Goal: Task Accomplishment & Management: Use online tool/utility

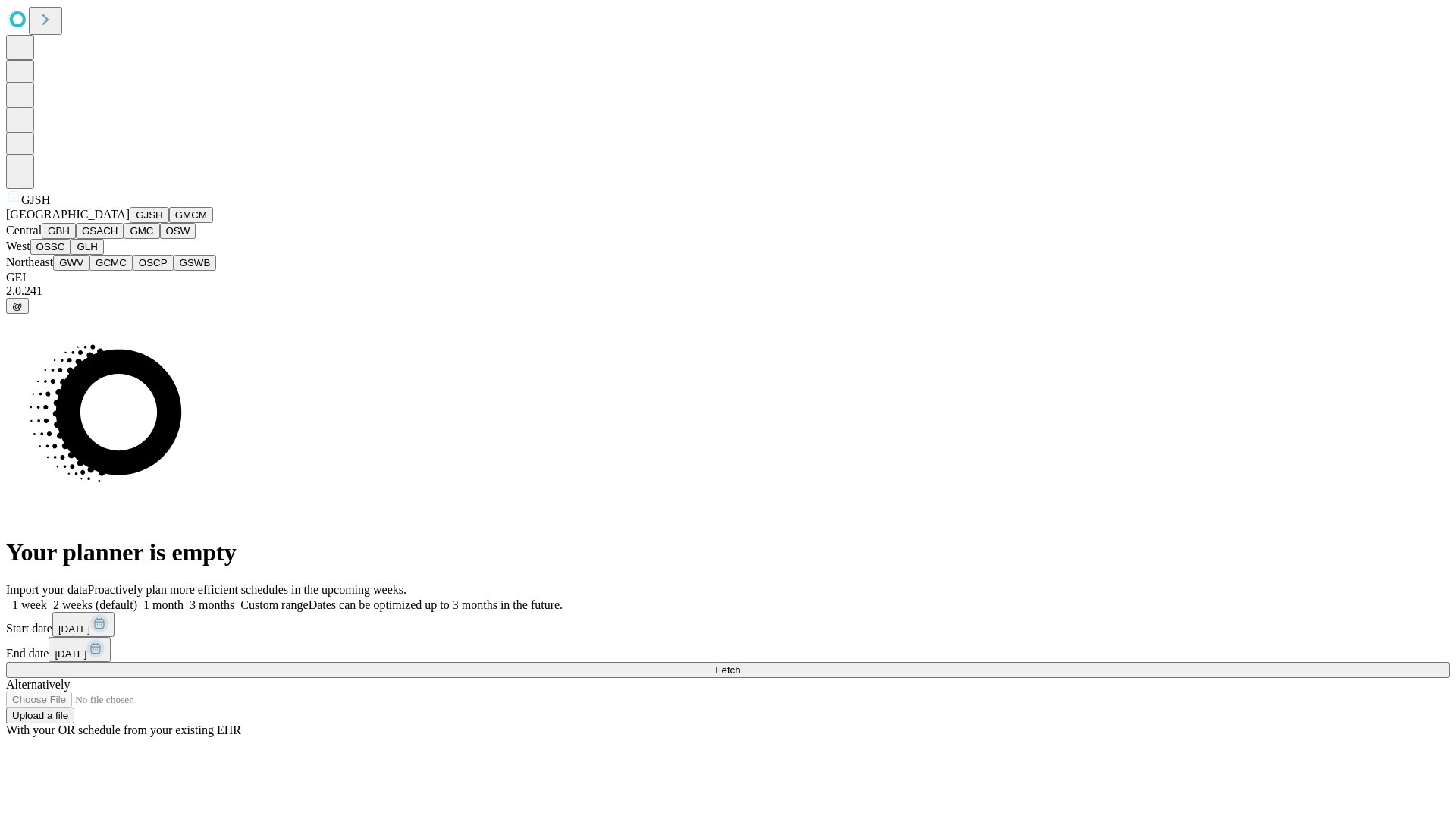
click at [129, 223] on button "GJSH" at bounding box center [149, 215] width 39 height 16
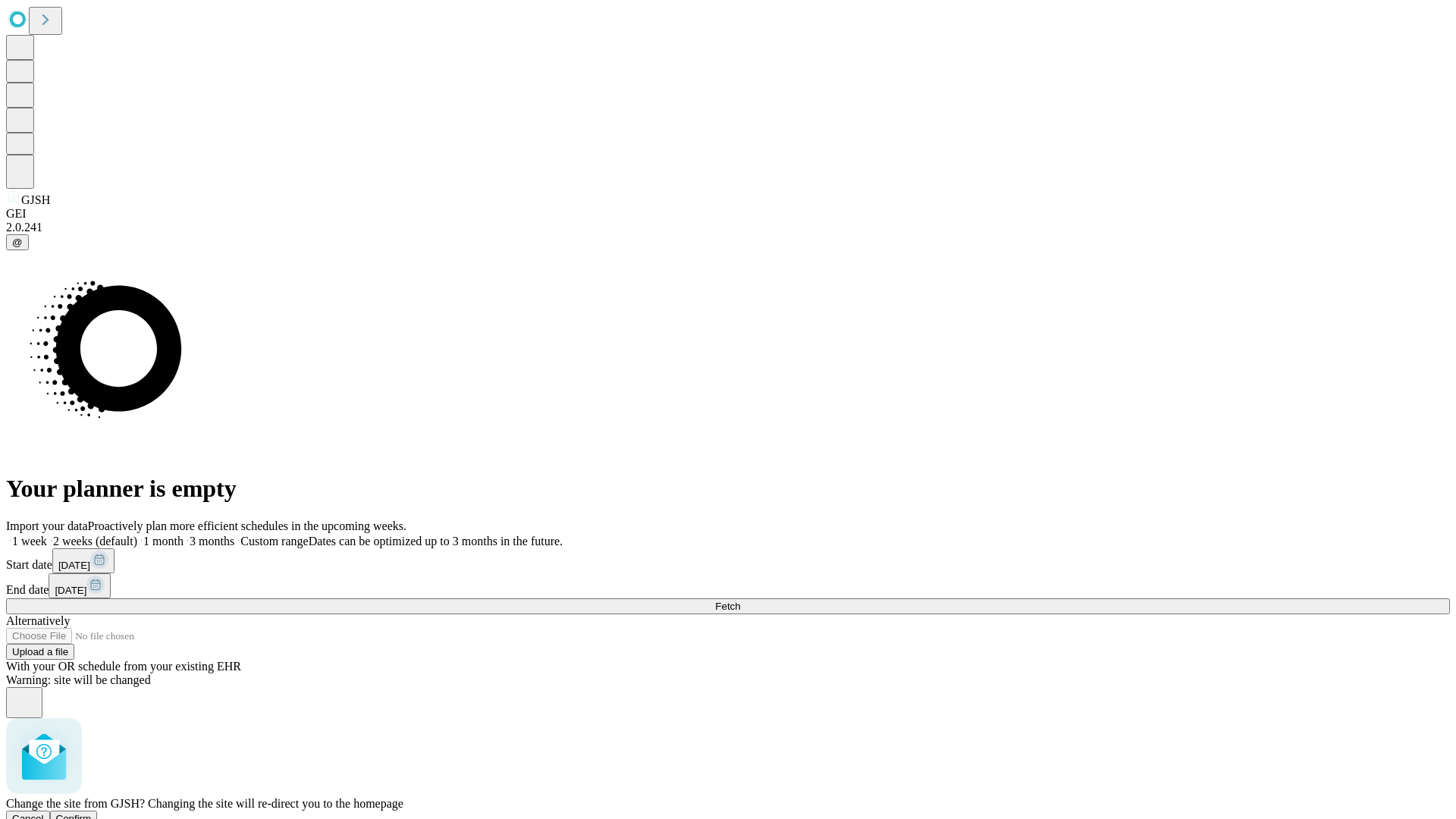
click at [92, 813] on span "Confirm" at bounding box center [74, 818] width 35 height 11
click at [184, 535] on label "1 month" at bounding box center [161, 541] width 47 height 13
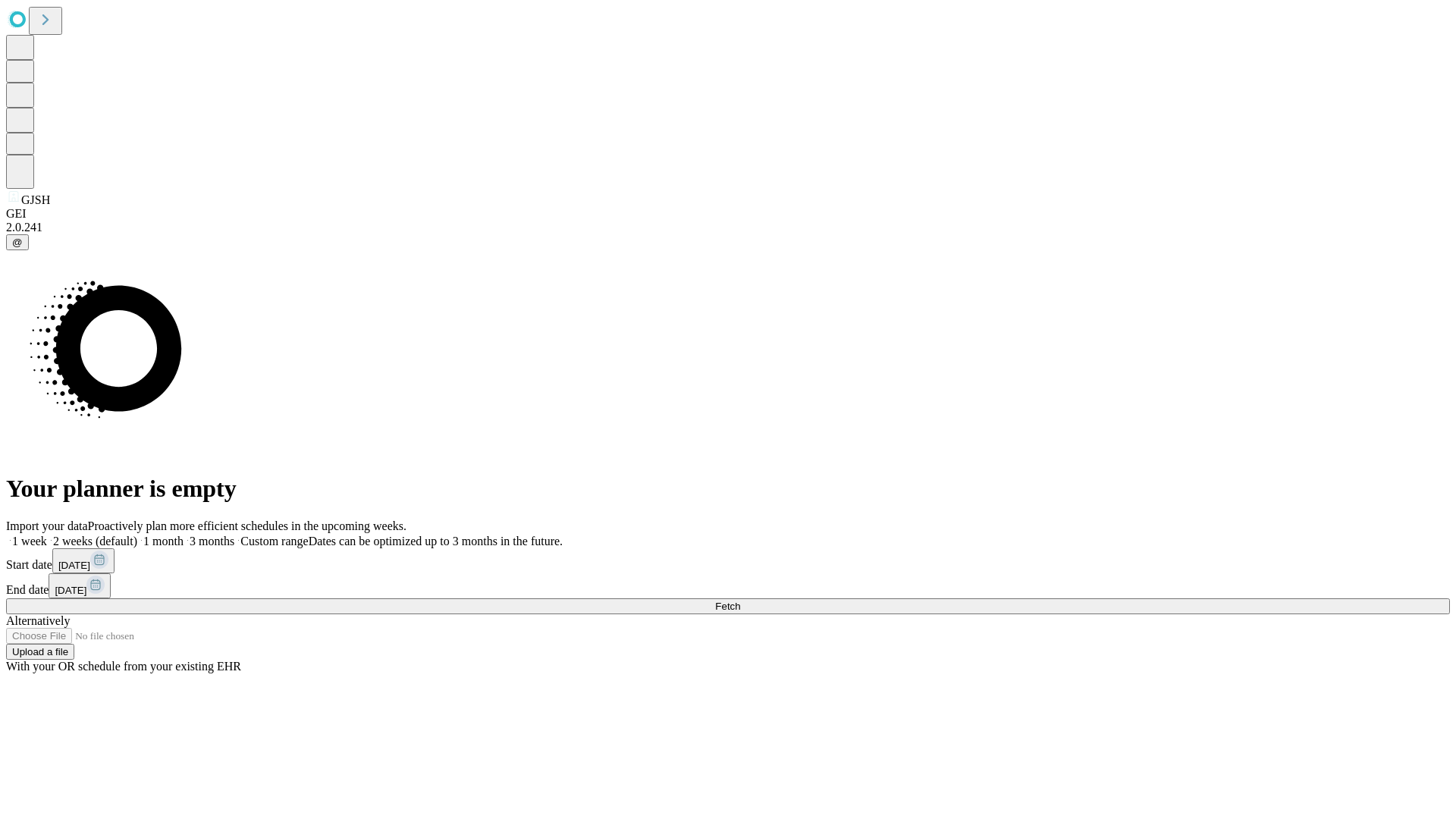
click at [740, 601] on span "Fetch" at bounding box center [727, 606] width 25 height 11
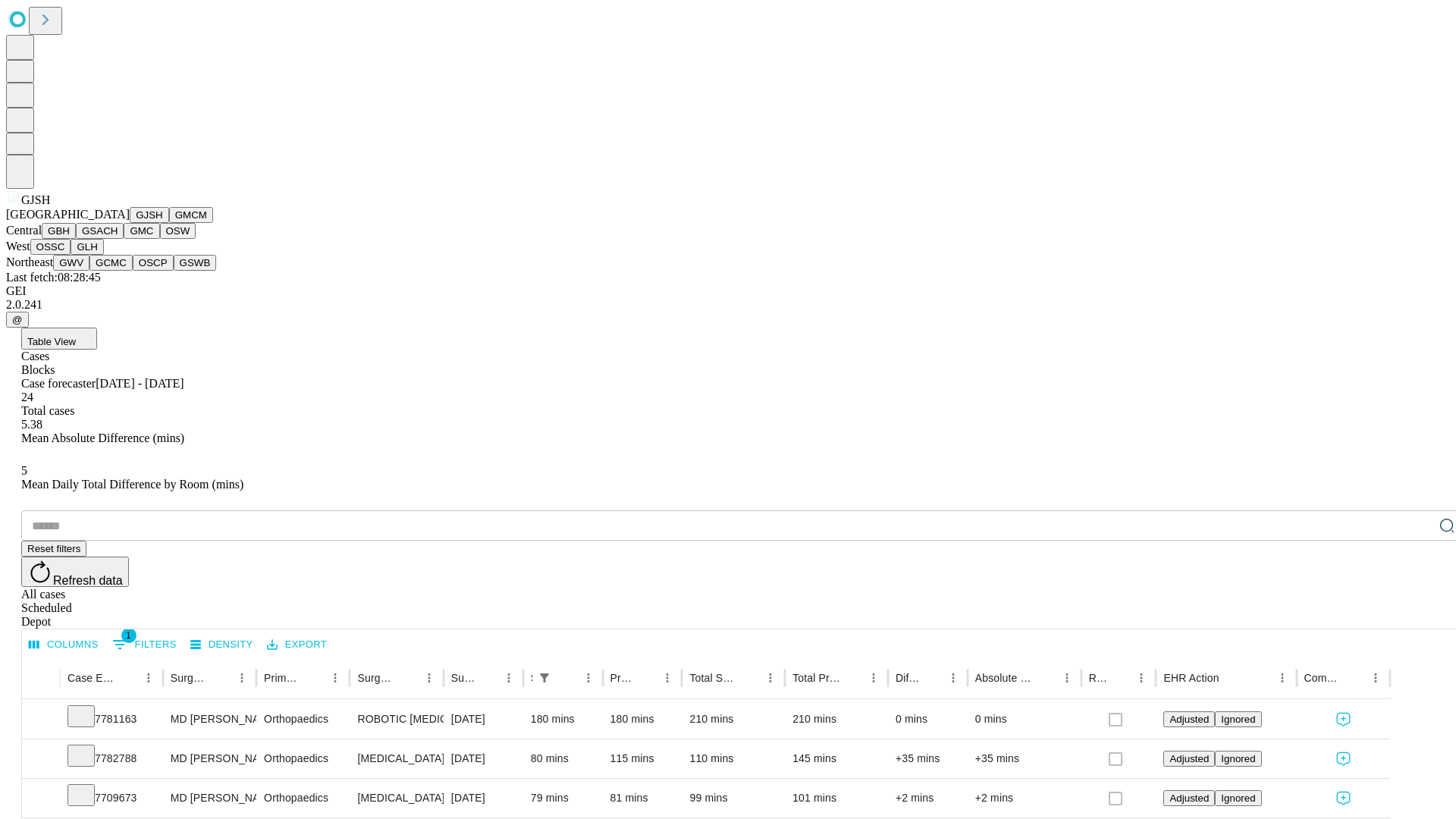
click at [169, 223] on button "GMCM" at bounding box center [191, 215] width 44 height 16
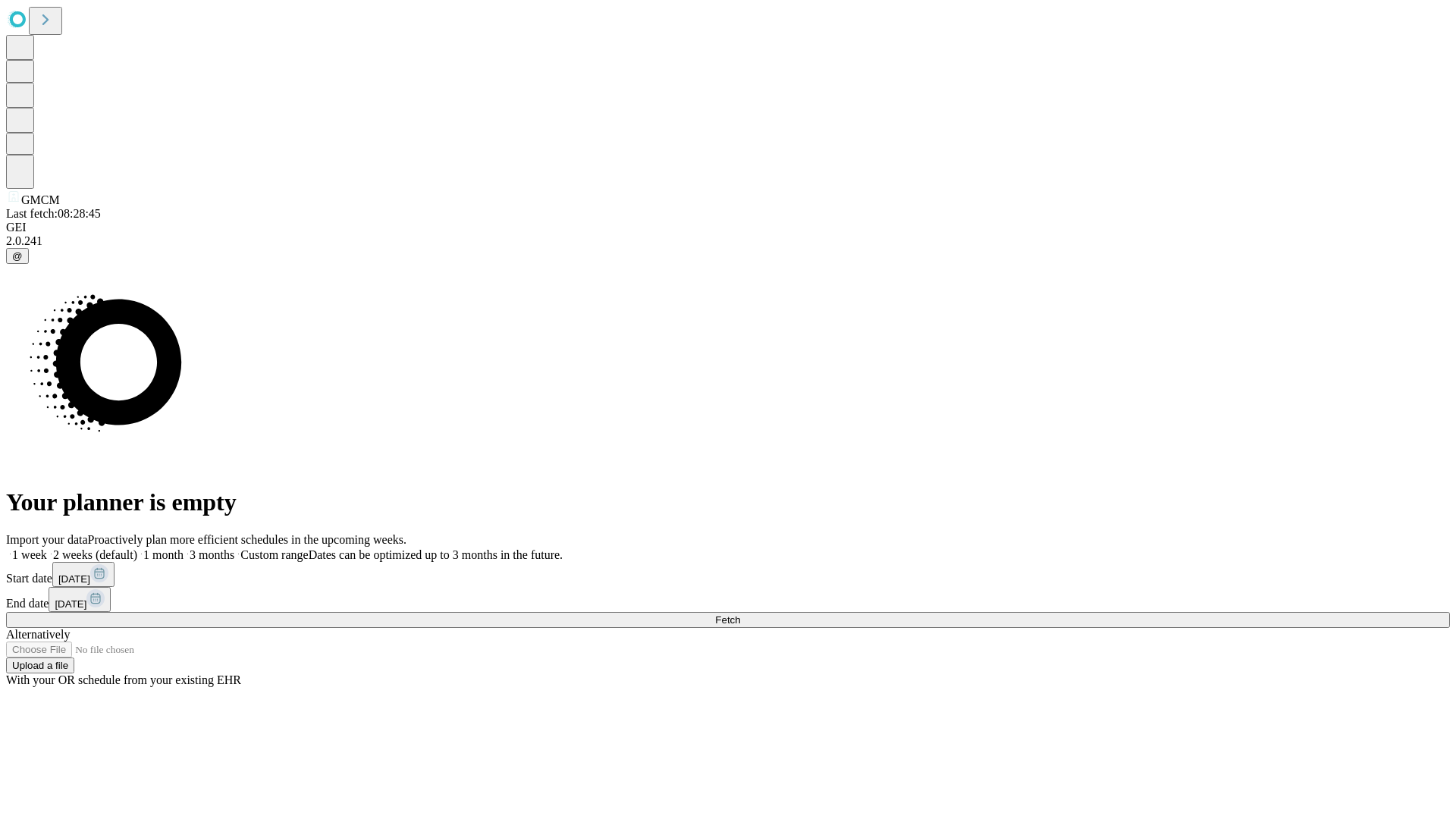
click at [740, 614] on span "Fetch" at bounding box center [727, 620] width 25 height 11
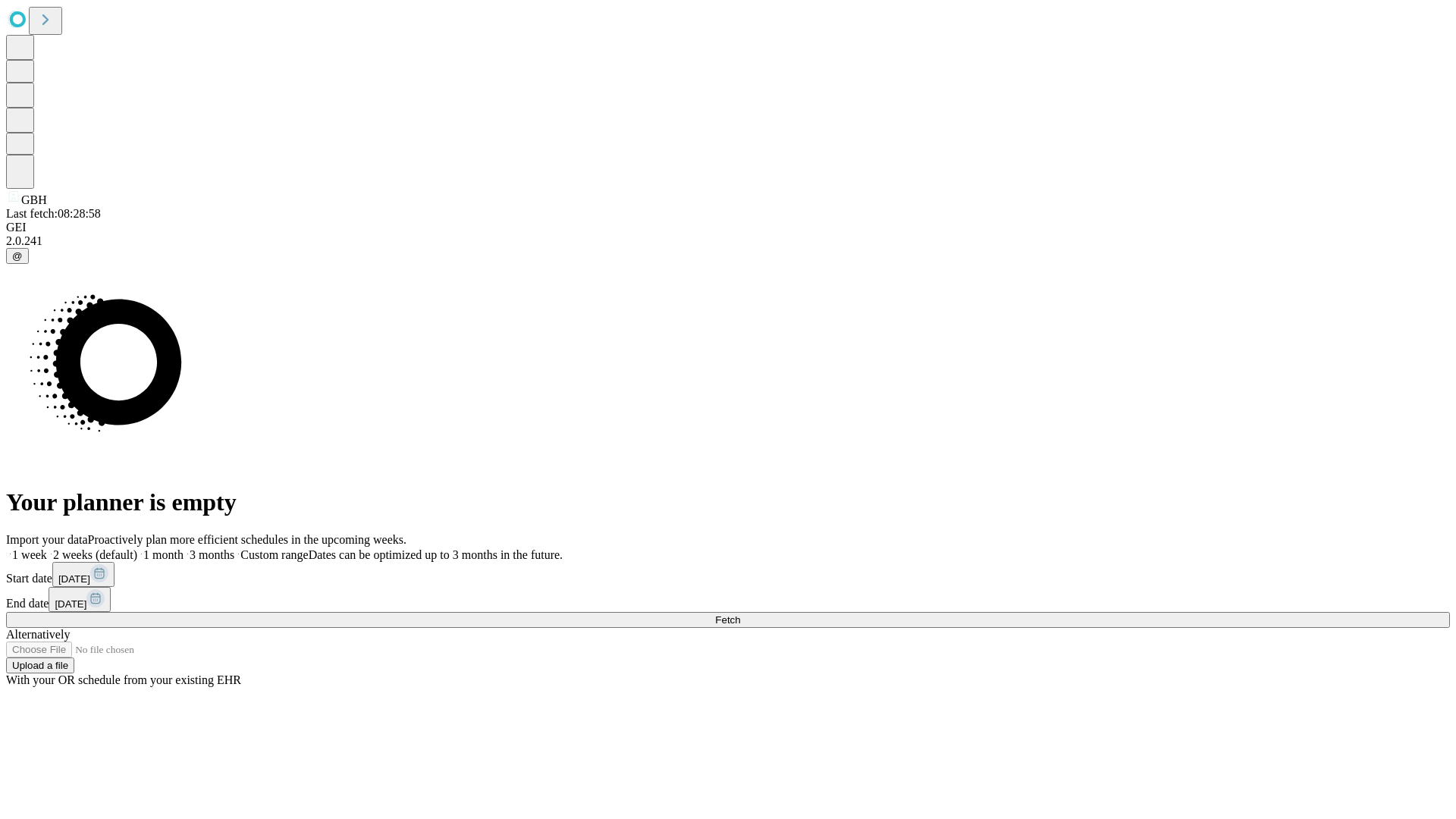
click at [184, 548] on label "1 month" at bounding box center [161, 555] width 47 height 13
click at [740, 614] on span "Fetch" at bounding box center [727, 620] width 25 height 11
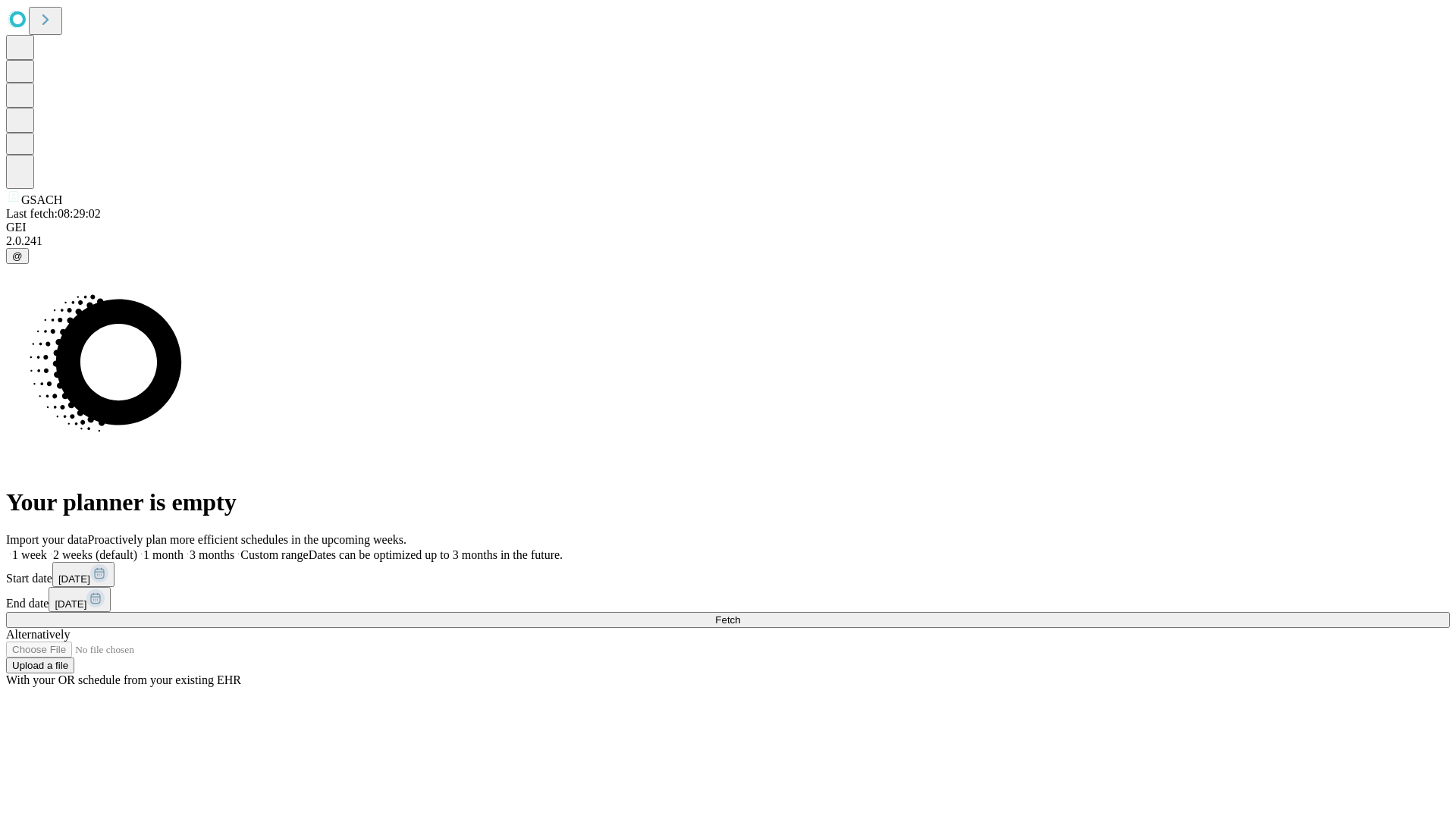
click at [740, 614] on span "Fetch" at bounding box center [727, 620] width 25 height 11
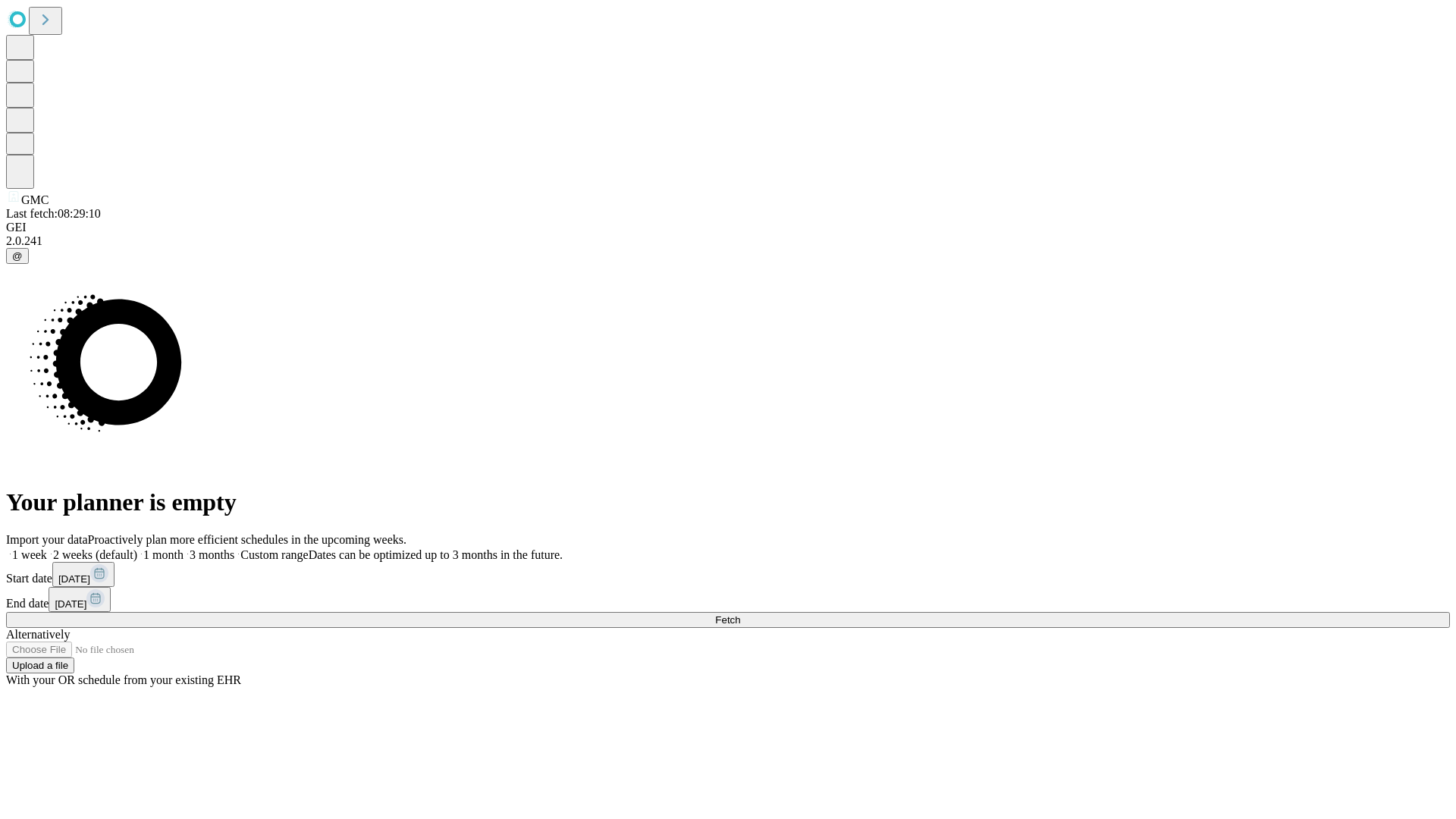
click at [184, 548] on label "1 month" at bounding box center [161, 555] width 47 height 13
click at [740, 614] on span "Fetch" at bounding box center [727, 620] width 25 height 11
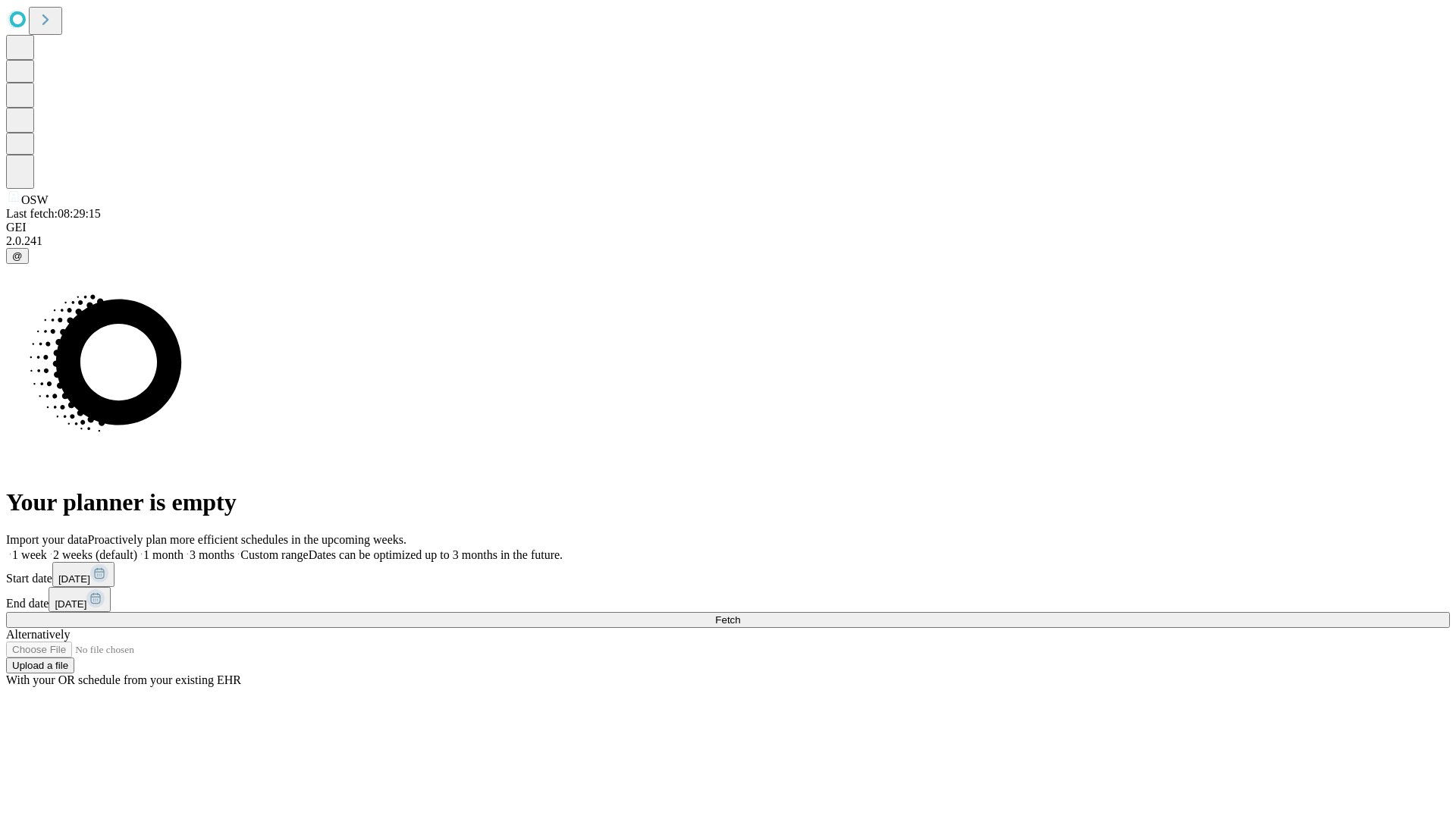
click at [740, 614] on span "Fetch" at bounding box center [727, 620] width 25 height 11
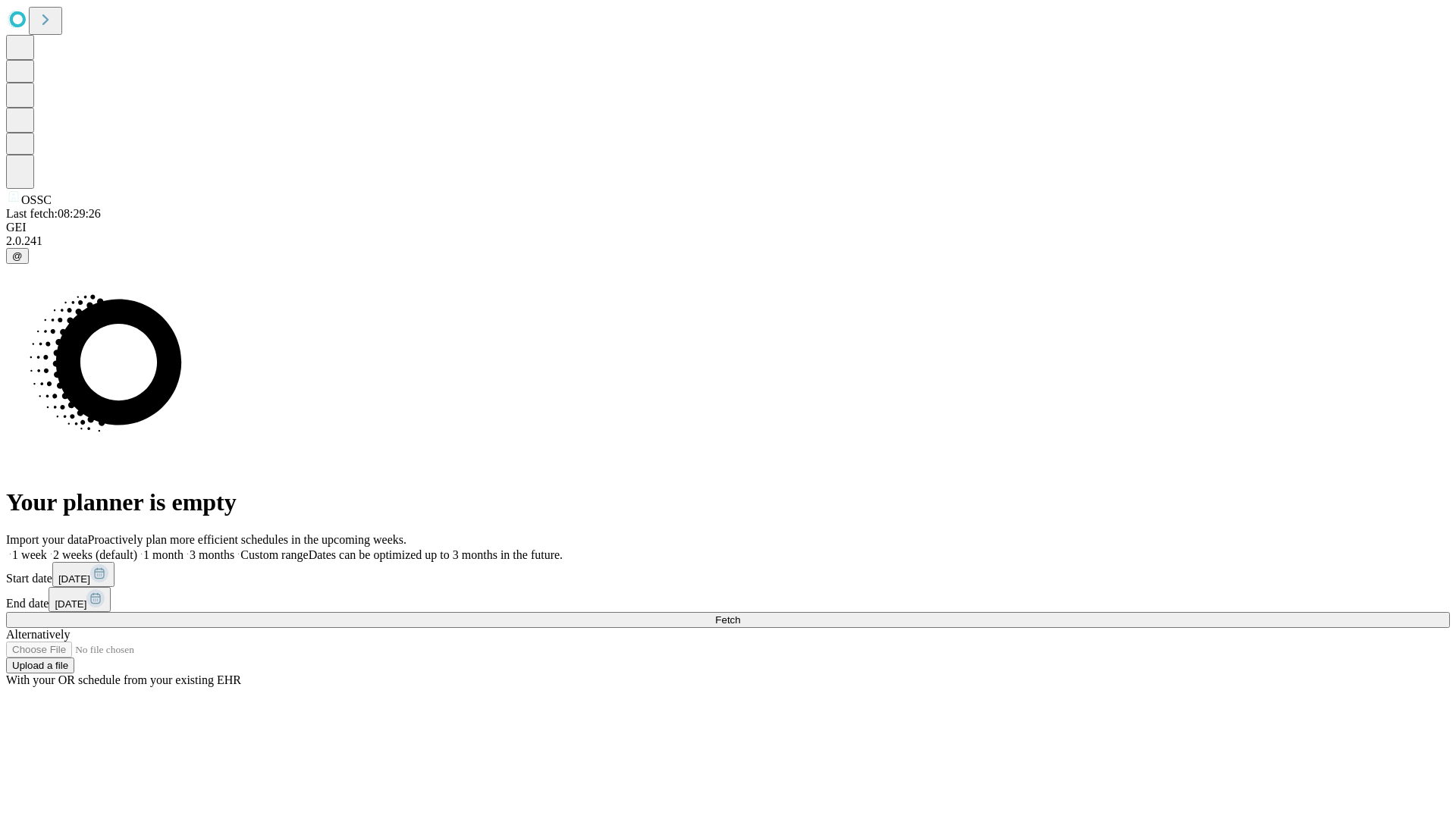
click at [184, 548] on label "1 month" at bounding box center [161, 555] width 47 height 13
click at [740, 614] on span "Fetch" at bounding box center [727, 620] width 25 height 11
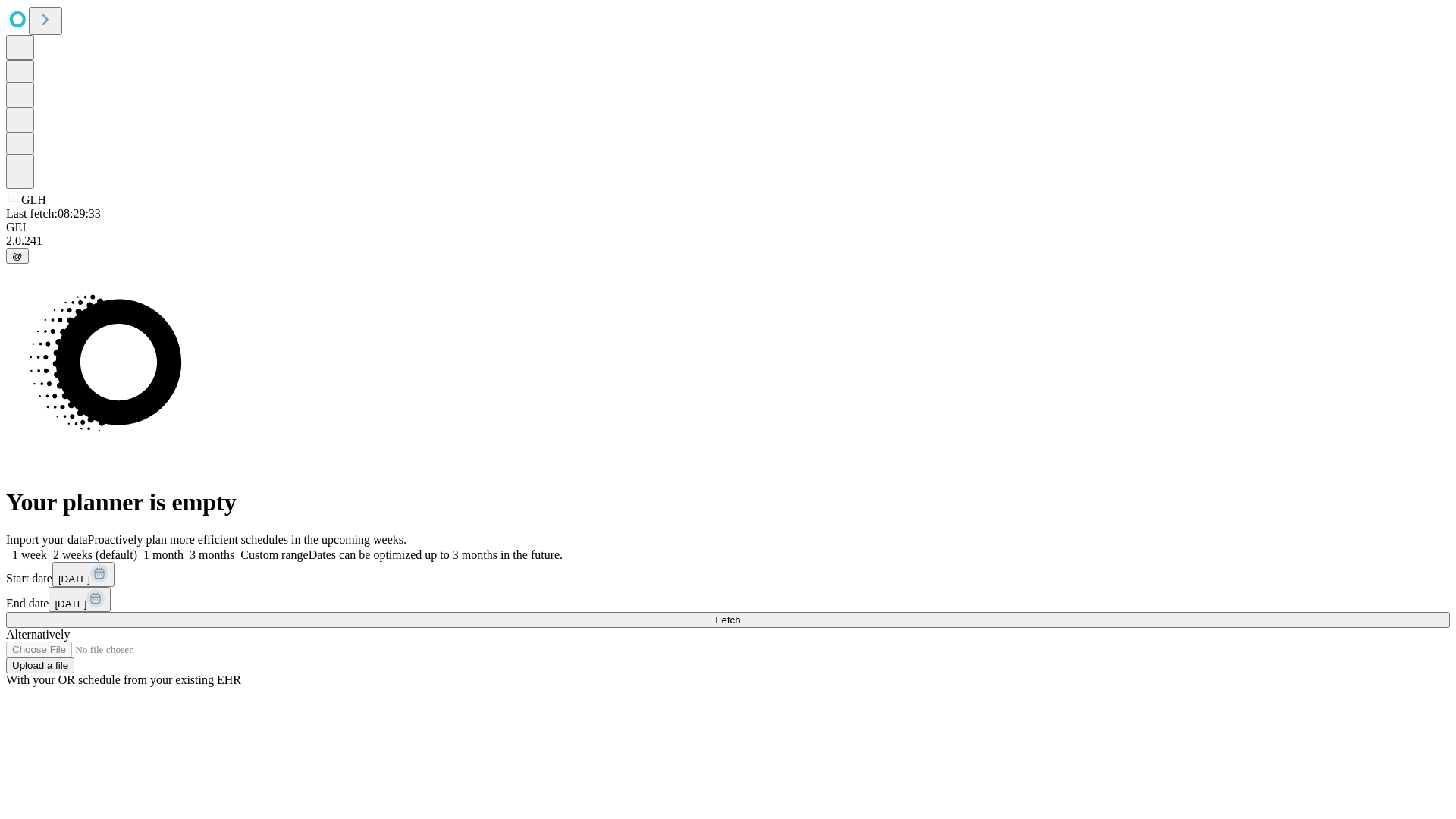
click at [184, 548] on label "1 month" at bounding box center [161, 555] width 47 height 13
click at [740, 614] on span "Fetch" at bounding box center [727, 620] width 25 height 11
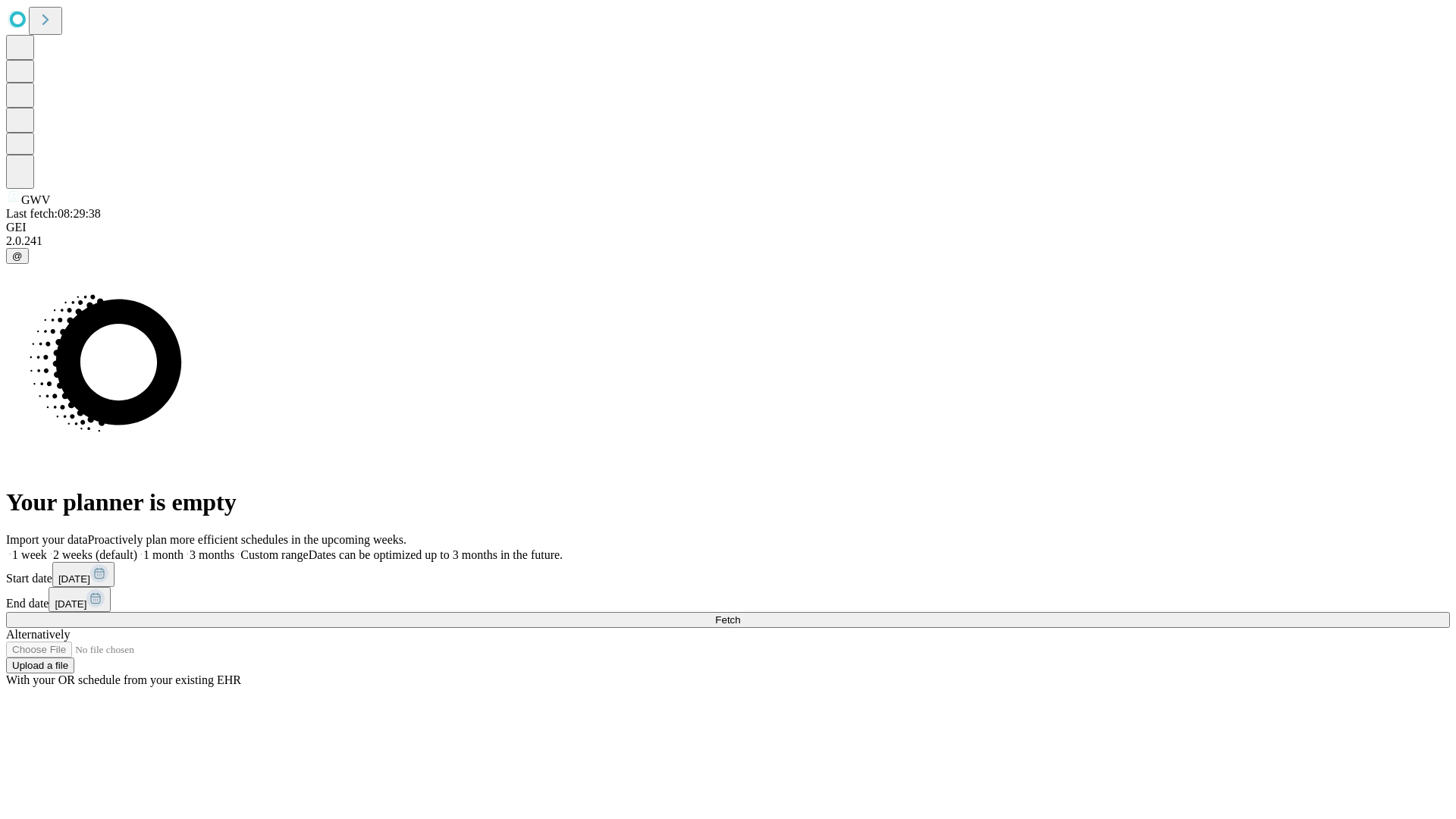
click at [184, 548] on label "1 month" at bounding box center [161, 555] width 47 height 13
click at [740, 614] on span "Fetch" at bounding box center [727, 620] width 25 height 11
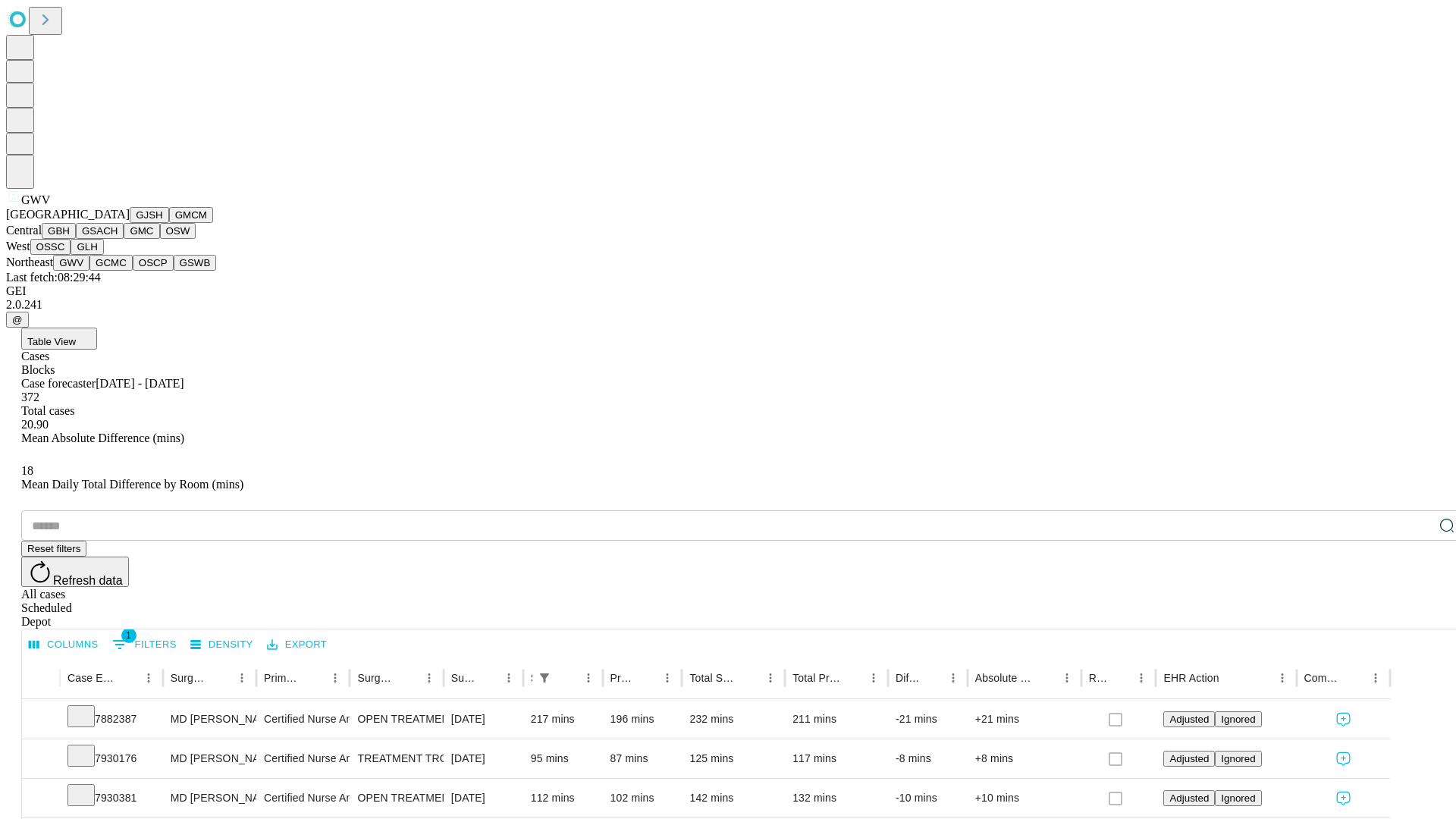
click at [117, 271] on button "GCMC" at bounding box center [111, 263] width 43 height 16
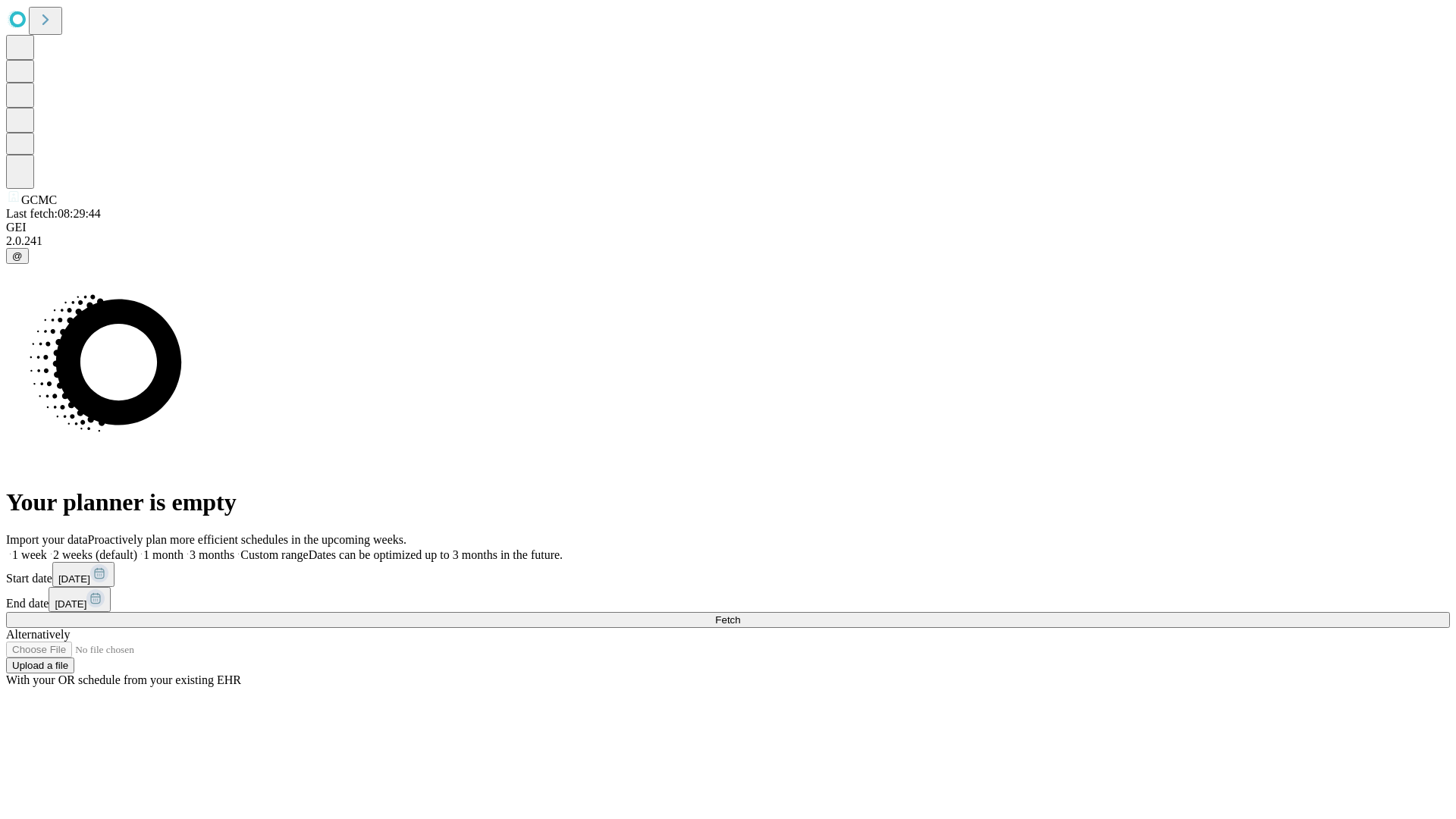
click at [184, 548] on label "1 month" at bounding box center [161, 555] width 47 height 13
click at [740, 614] on span "Fetch" at bounding box center [727, 620] width 25 height 11
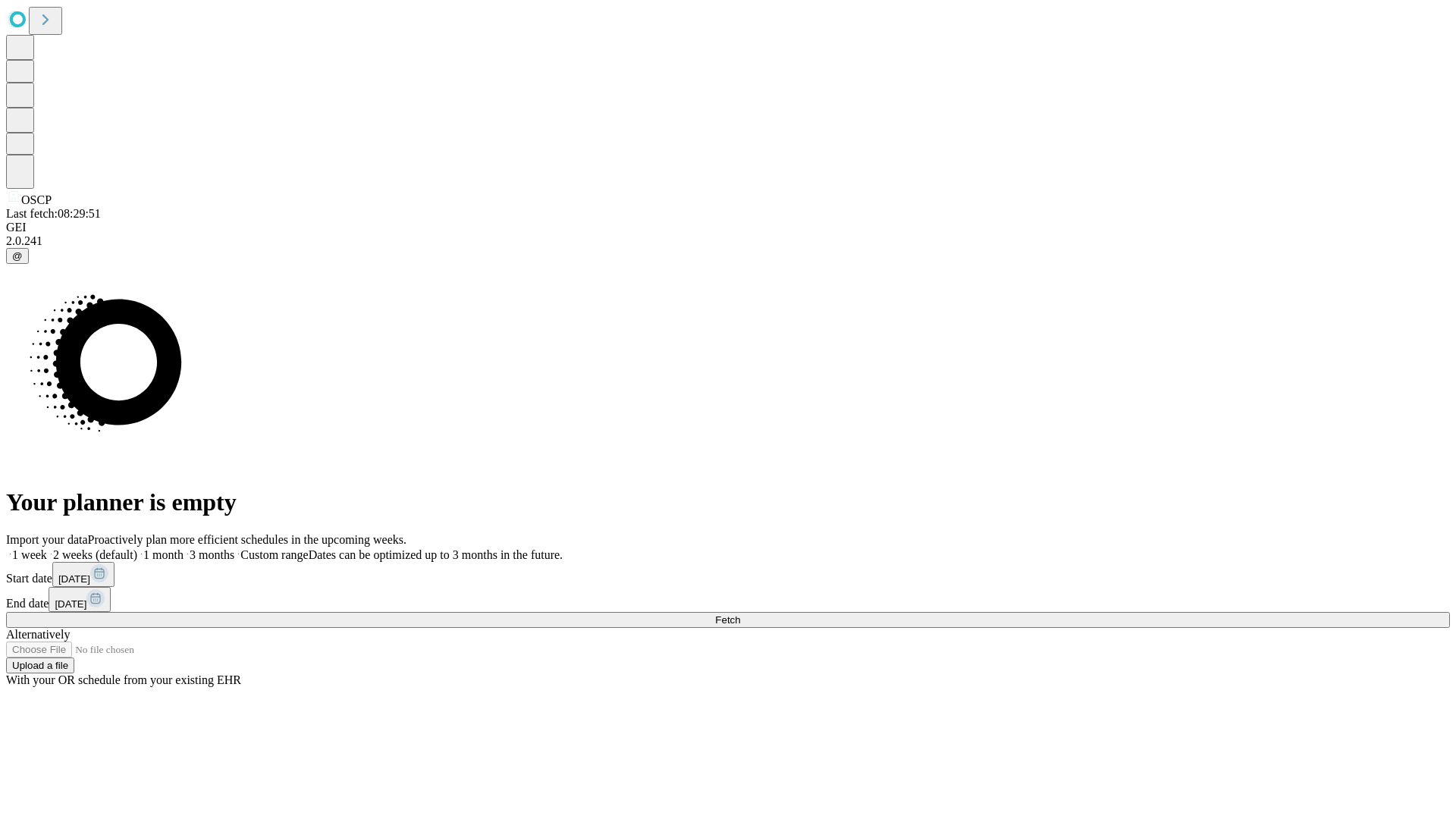
click at [184, 548] on label "1 month" at bounding box center [161, 555] width 47 height 13
click at [740, 614] on span "Fetch" at bounding box center [727, 620] width 25 height 11
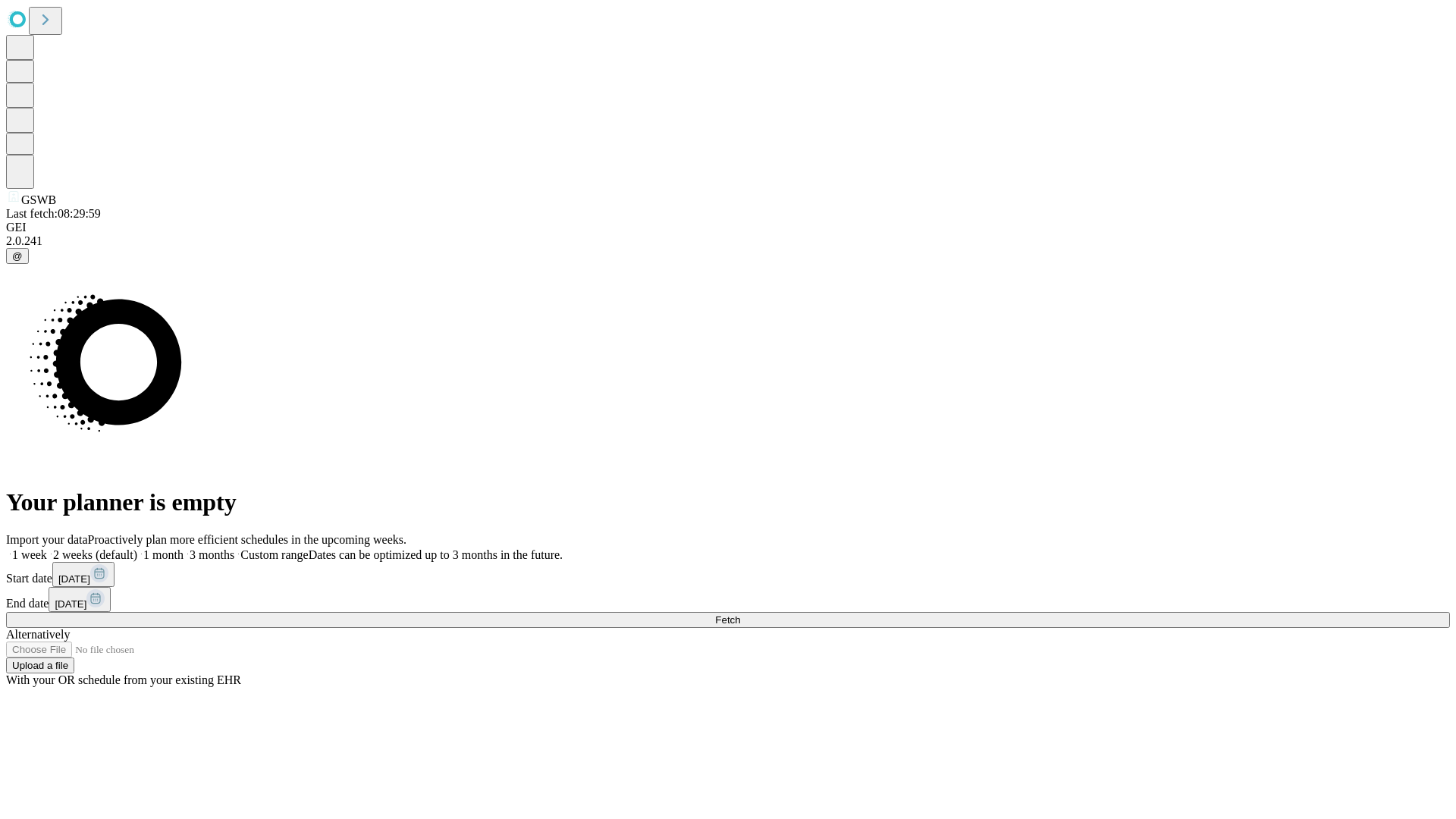
click at [184, 548] on label "1 month" at bounding box center [161, 555] width 47 height 13
click at [740, 614] on span "Fetch" at bounding box center [727, 620] width 25 height 11
